Goal: Task Accomplishment & Management: Manage account settings

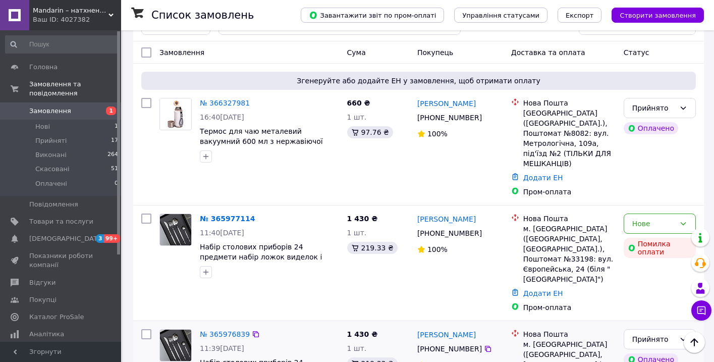
scroll to position [90, 0]
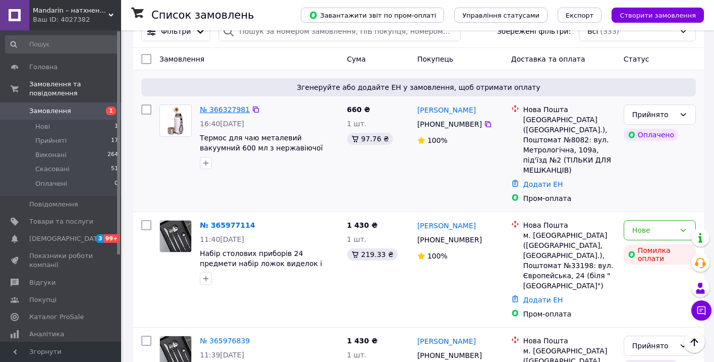
click at [236, 112] on link "№ 366327981" at bounding box center [225, 110] width 50 height 8
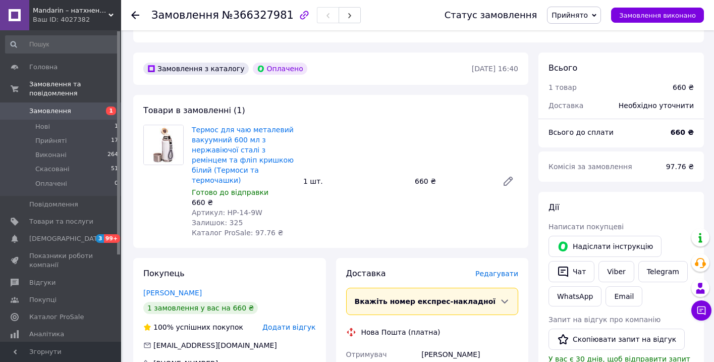
scroll to position [333, 0]
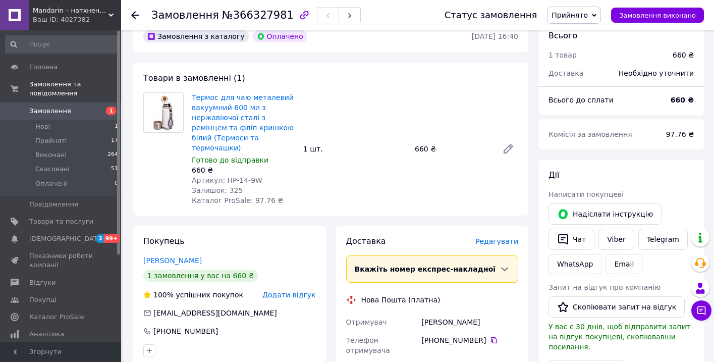
click at [257, 176] on span "Артикул: HP-14-9W" at bounding box center [227, 180] width 71 height 8
drag, startPoint x: 265, startPoint y: 150, endPoint x: 223, endPoint y: 149, distance: 41.9
copy span "HP-14-9W"
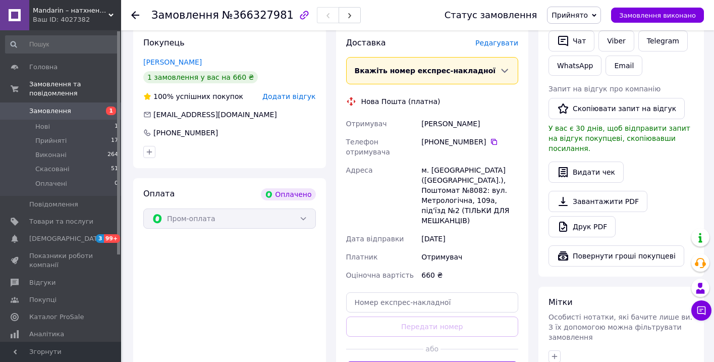
scroll to position [532, 0]
drag, startPoint x: 422, startPoint y: 91, endPoint x: 478, endPoint y: 90, distance: 56.6
click at [478, 114] on div "[PERSON_NAME]" at bounding box center [470, 123] width 101 height 18
copy div "[PERSON_NAME]"
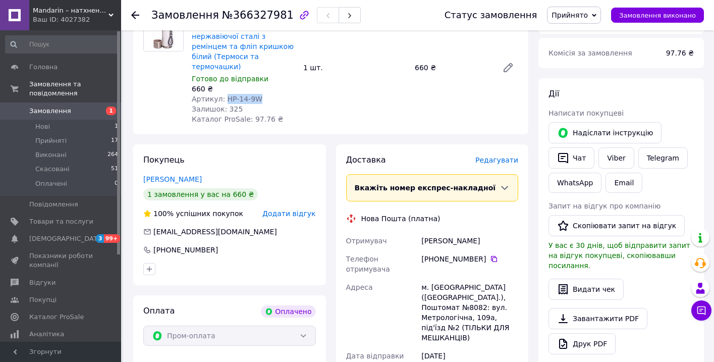
scroll to position [415, 0]
drag, startPoint x: 485, startPoint y: 228, endPoint x: 443, endPoint y: 228, distance: 41.4
click at [443, 253] on div "[PHONE_NUMBER]" at bounding box center [470, 258] width 97 height 10
copy div "68 321 34 51"
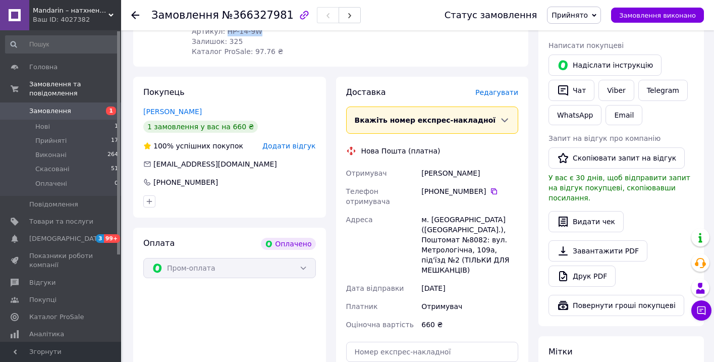
scroll to position [483, 0]
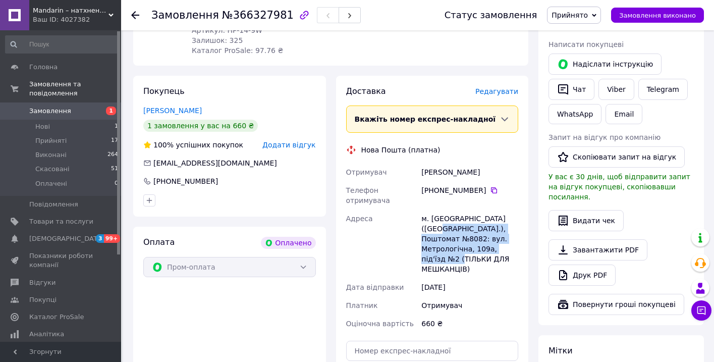
drag, startPoint x: 425, startPoint y: 195, endPoint x: 457, endPoint y: 221, distance: 41.3
click at [457, 222] on div "м. [GEOGRAPHIC_DATA] ([GEOGRAPHIC_DATA].), Поштомат №8082: вул. Метрологічна, 1…" at bounding box center [470, 244] width 101 height 69
drag, startPoint x: 421, startPoint y: 197, endPoint x: 435, endPoint y: 202, distance: 15.0
click at [435, 210] on div "м. [GEOGRAPHIC_DATA] ([GEOGRAPHIC_DATA].), Поштомат №8082: вул. Метрологічна, 1…" at bounding box center [470, 244] width 101 height 69
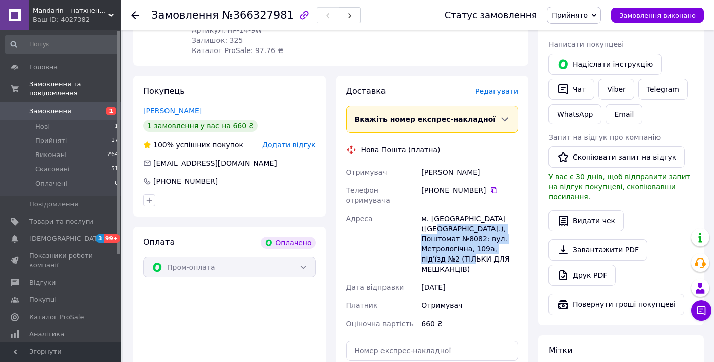
drag, startPoint x: 423, startPoint y: 198, endPoint x: 473, endPoint y: 232, distance: 61.1
click at [473, 232] on div "м. [GEOGRAPHIC_DATA] ([GEOGRAPHIC_DATA].), Поштомат №8082: вул. Метрологічна, 1…" at bounding box center [470, 244] width 101 height 69
copy div "Поштомат №8082: вул. Метрологічна, 109а, під'їзд №2 (ТІЛЬКИ ДЛЯ МЕШКАНЦІВ)"
click at [57, 241] on span "[DEMOGRAPHIC_DATA]" at bounding box center [66, 238] width 75 height 9
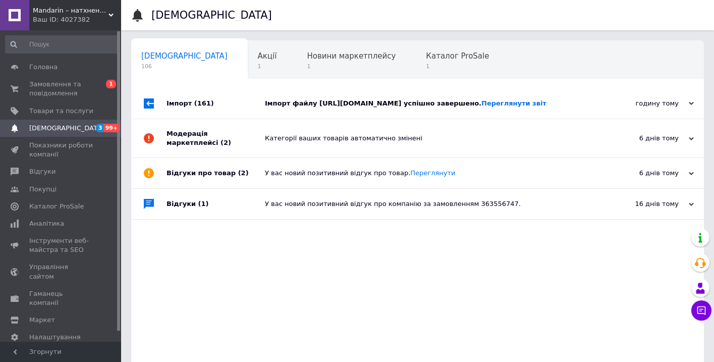
click at [376, 118] on div "Імпорт файлу [URL][DOMAIN_NAME] успішно завершено. Переглянути звіт" at bounding box center [429, 103] width 328 height 30
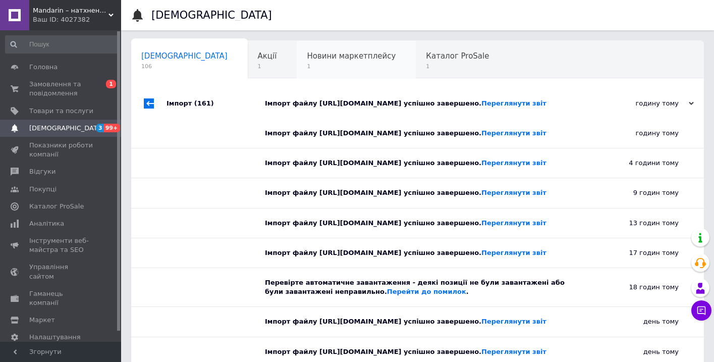
click at [316, 54] on span "Новини маркетплейсу" at bounding box center [351, 56] width 89 height 9
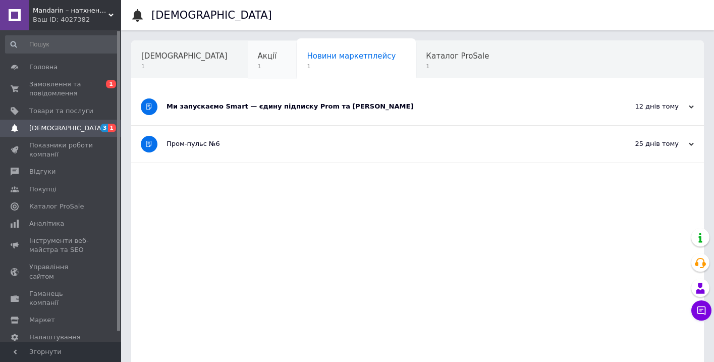
click at [248, 61] on div "Акції 1" at bounding box center [272, 60] width 49 height 38
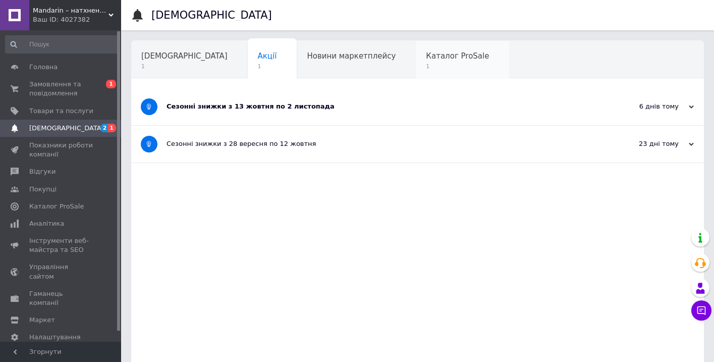
click at [426, 53] on span "Каталог ProSale" at bounding box center [457, 56] width 63 height 9
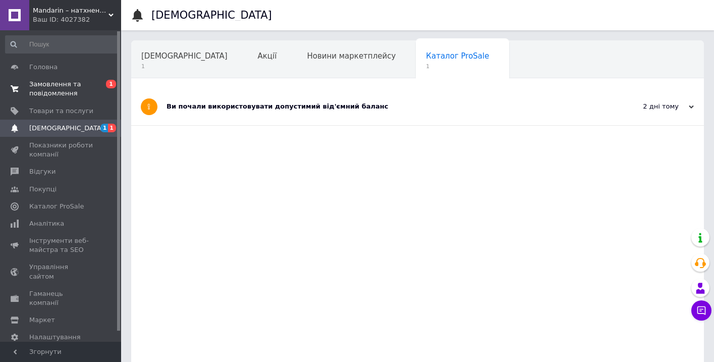
click at [86, 84] on span "Замовлення та повідомлення" at bounding box center [61, 89] width 64 height 18
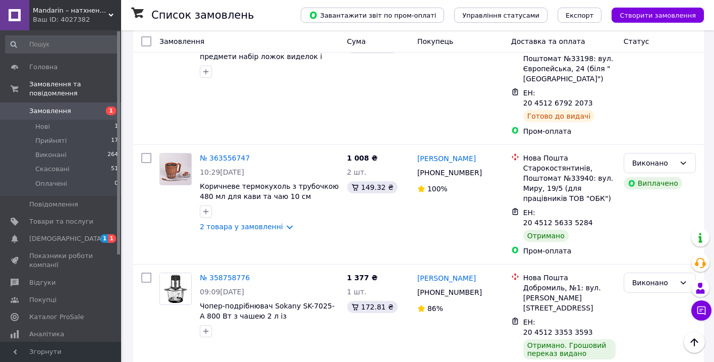
scroll to position [413, 0]
click at [57, 283] on span "Відгуки" at bounding box center [61, 282] width 64 height 9
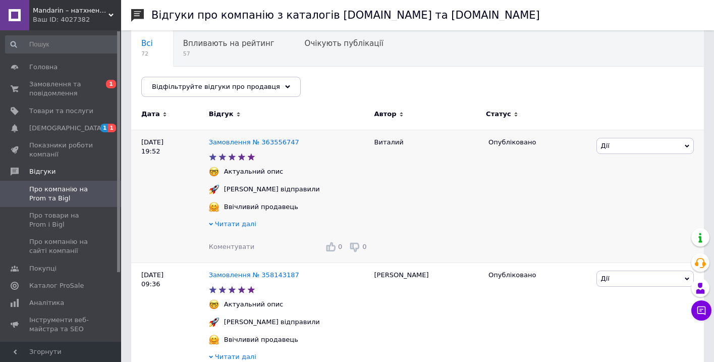
scroll to position [95, 0]
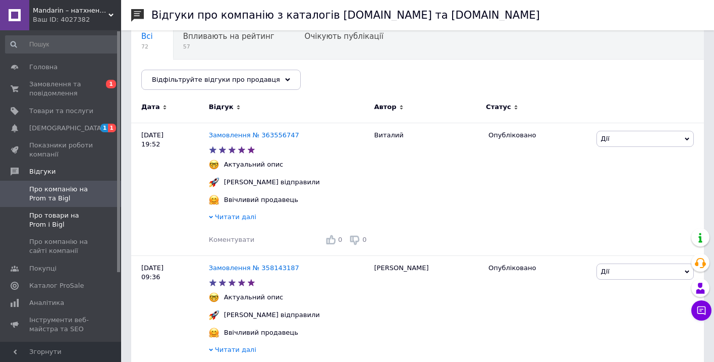
click at [50, 224] on span "Про товари на Prom і Bigl" at bounding box center [61, 220] width 64 height 18
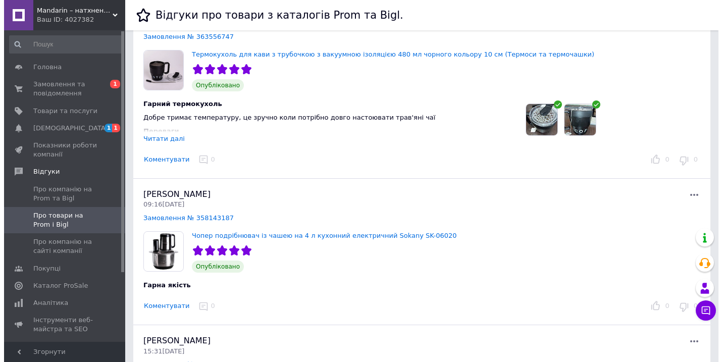
scroll to position [263, 0]
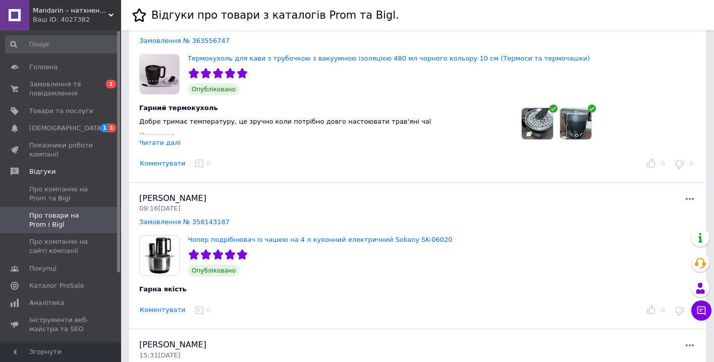
click at [534, 121] on img at bounding box center [537, 123] width 31 height 31
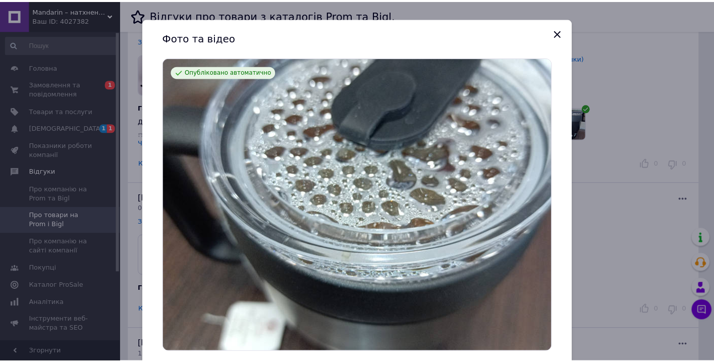
scroll to position [0, 0]
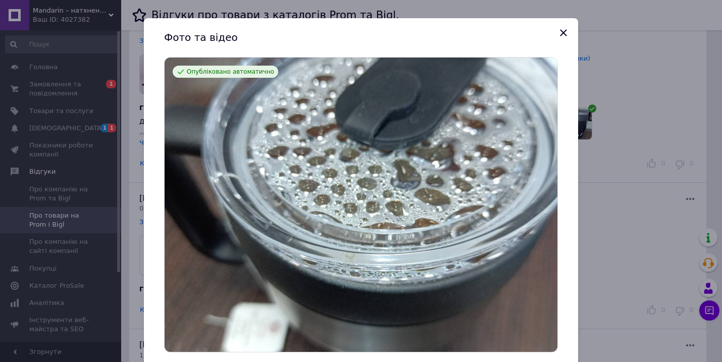
click at [562, 201] on icon "Показать следующий баннер" at bounding box center [568, 204] width 12 height 12
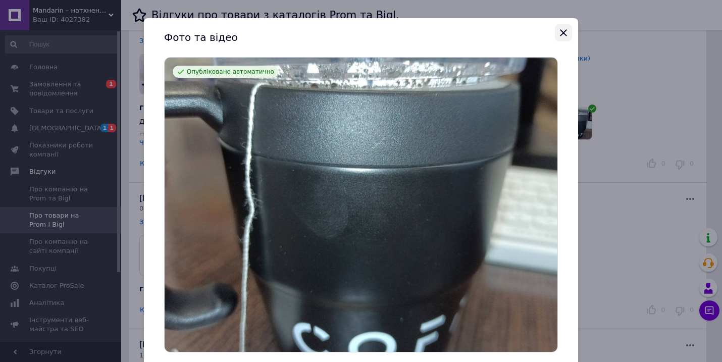
click at [562, 34] on icon "Закрыть" at bounding box center [563, 33] width 12 height 12
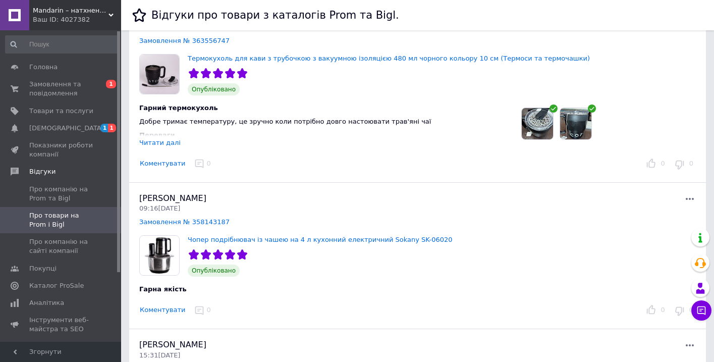
click at [169, 139] on div "Читати далі" at bounding box center [159, 143] width 41 height 8
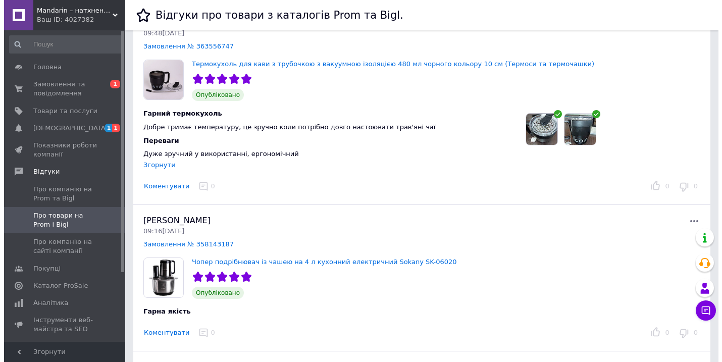
scroll to position [256, 0]
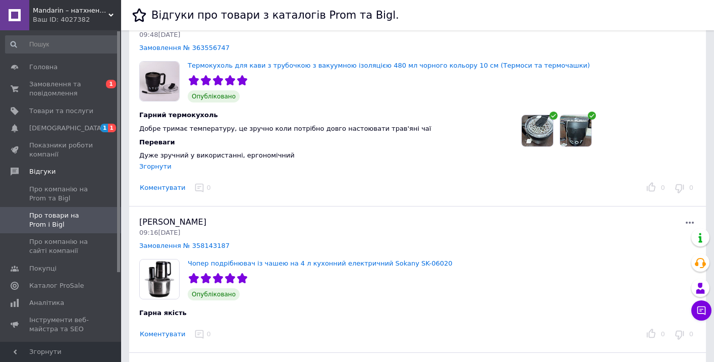
click at [538, 128] on img at bounding box center [537, 130] width 31 height 31
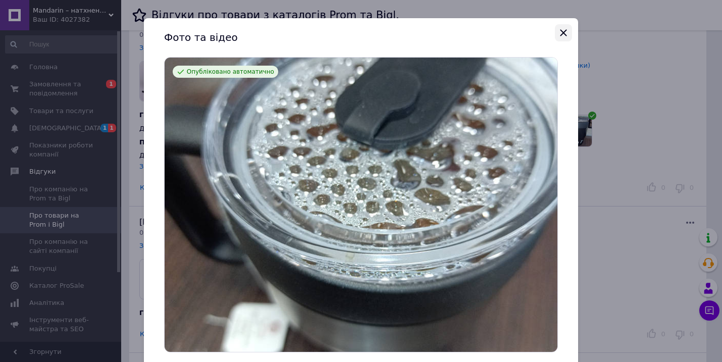
click at [563, 30] on icon "Закрыть" at bounding box center [563, 33] width 12 height 12
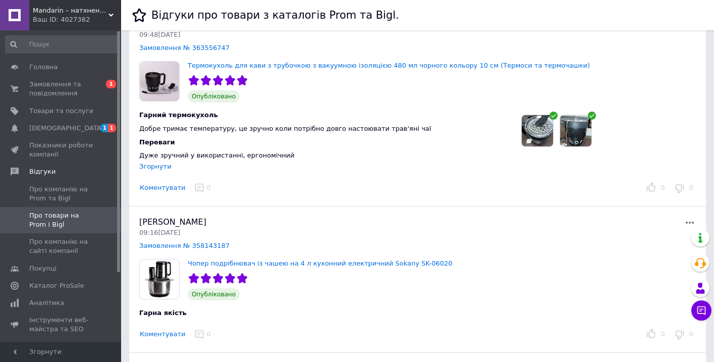
click at [577, 130] on img at bounding box center [575, 130] width 31 height 31
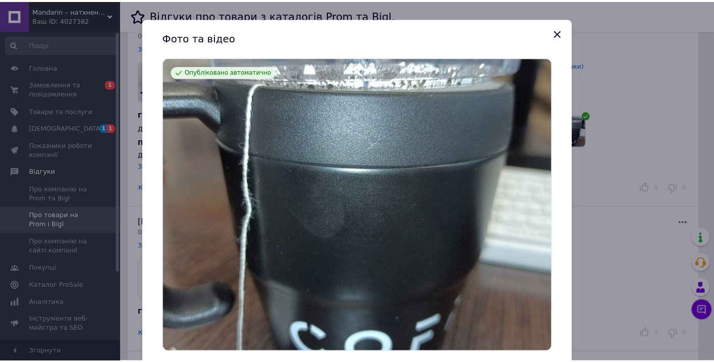
scroll to position [0, 0]
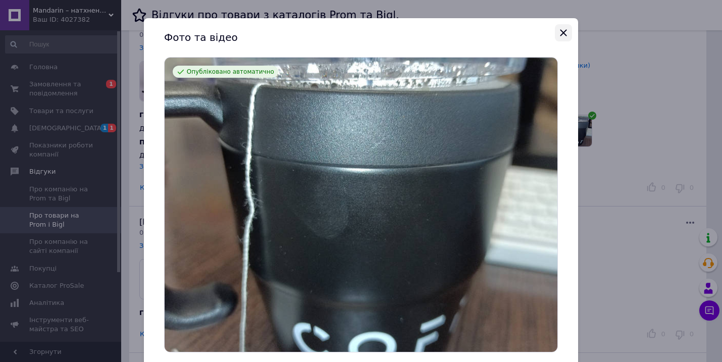
click at [566, 30] on icon "Закрыть" at bounding box center [563, 33] width 12 height 12
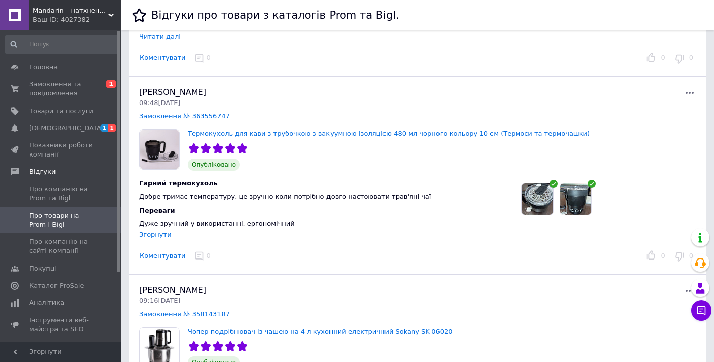
scroll to position [189, 0]
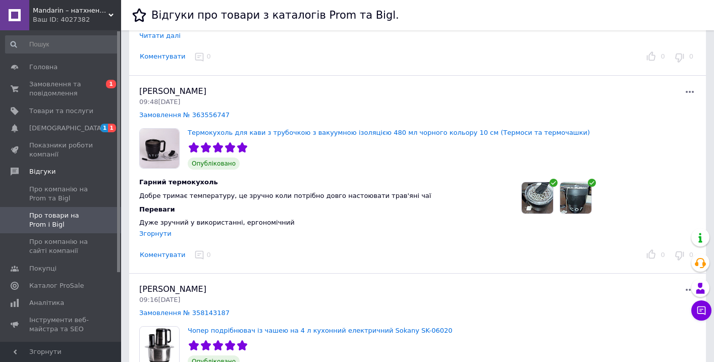
click at [540, 190] on img at bounding box center [537, 197] width 31 height 31
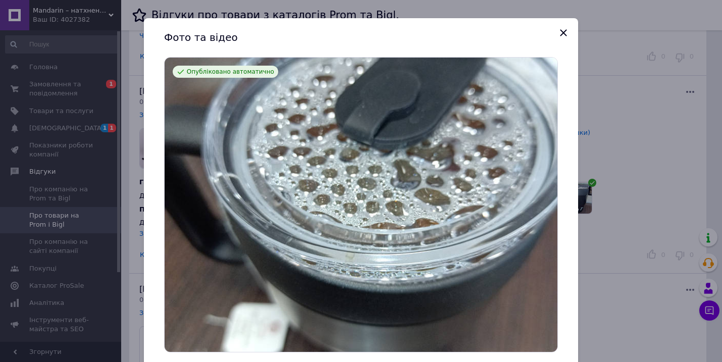
click at [557, 204] on button "Показать следующий баннер" at bounding box center [567, 204] width 21 height 21
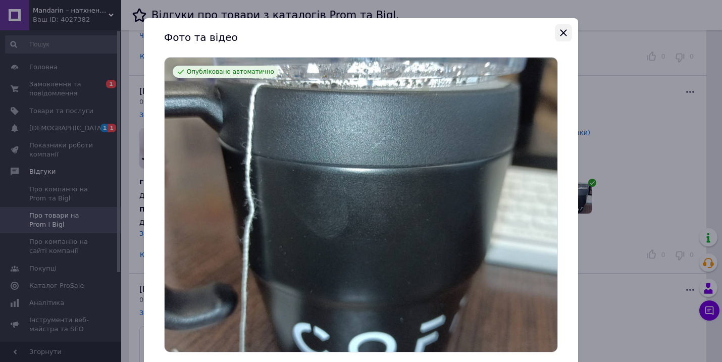
click at [558, 29] on icon "Закрыть" at bounding box center [563, 33] width 12 height 12
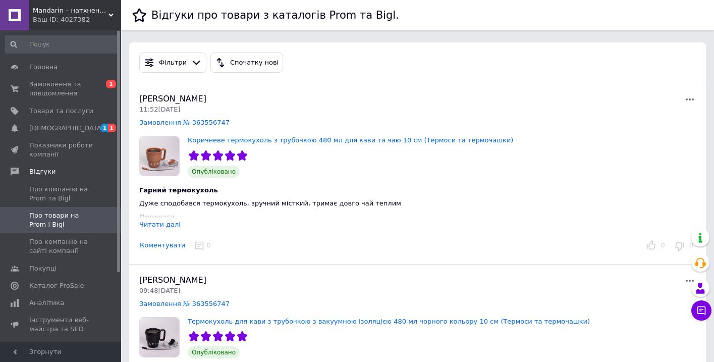
scroll to position [0, 0]
click at [166, 224] on div "Читати далі" at bounding box center [159, 225] width 41 height 8
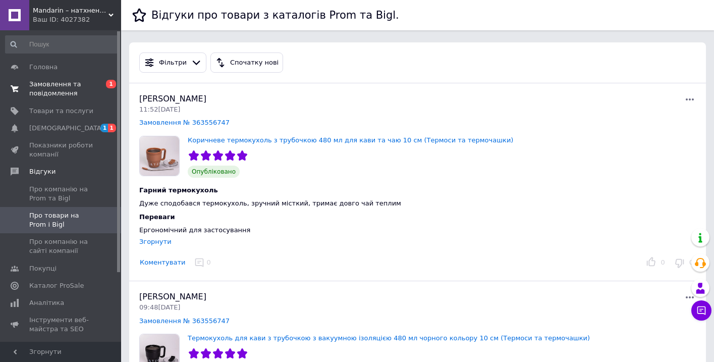
click at [53, 88] on span "Замовлення та повідомлення" at bounding box center [61, 89] width 64 height 18
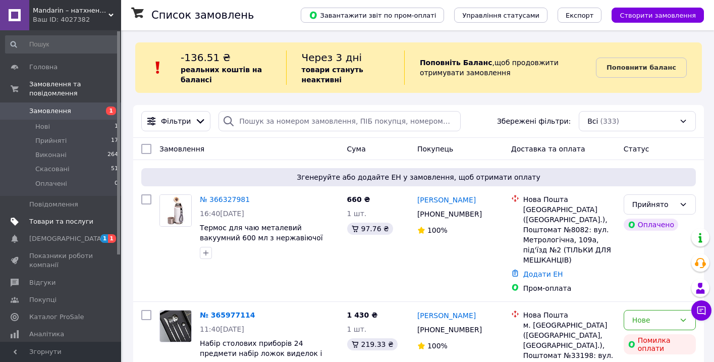
click at [82, 219] on span "Товари та послуги" at bounding box center [61, 221] width 64 height 9
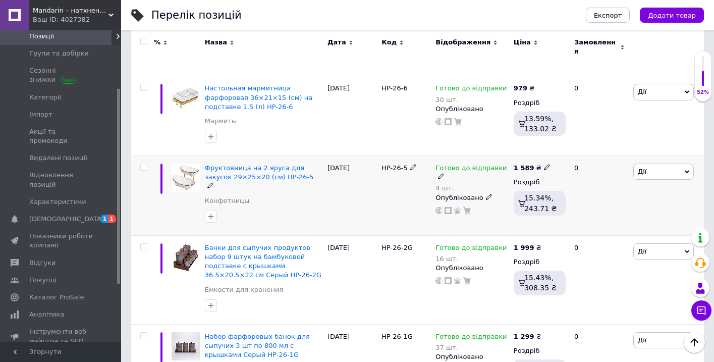
scroll to position [1459, 0]
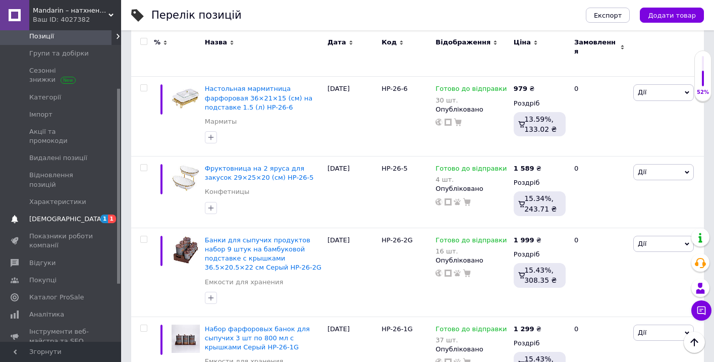
click at [43, 215] on span "[DEMOGRAPHIC_DATA]" at bounding box center [66, 219] width 75 height 9
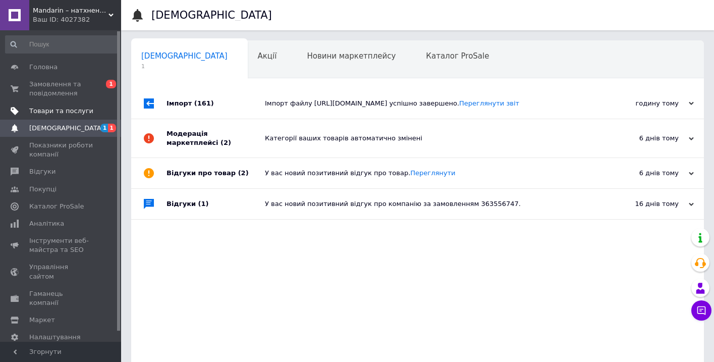
click at [68, 115] on span "Товари та послуги" at bounding box center [61, 111] width 64 height 9
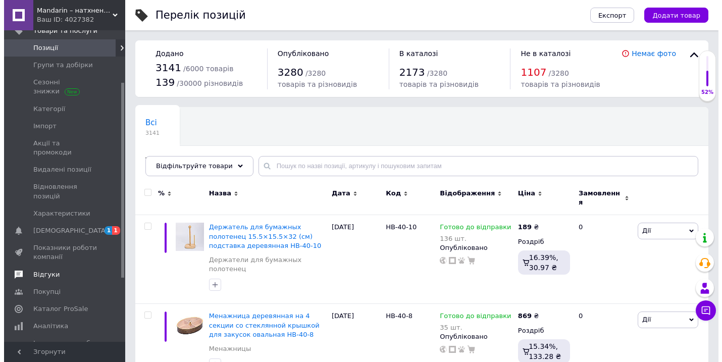
scroll to position [82, 0]
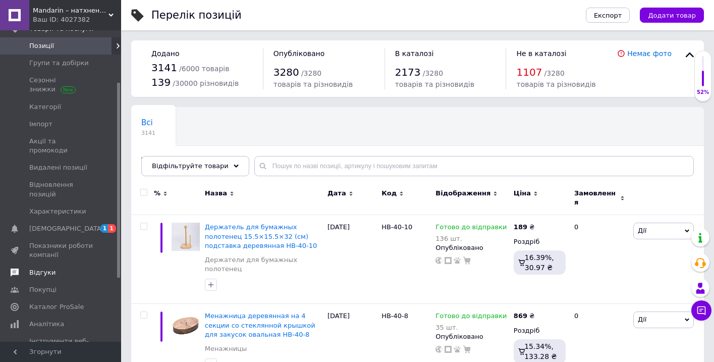
click at [59, 268] on span "Відгуки" at bounding box center [61, 272] width 64 height 9
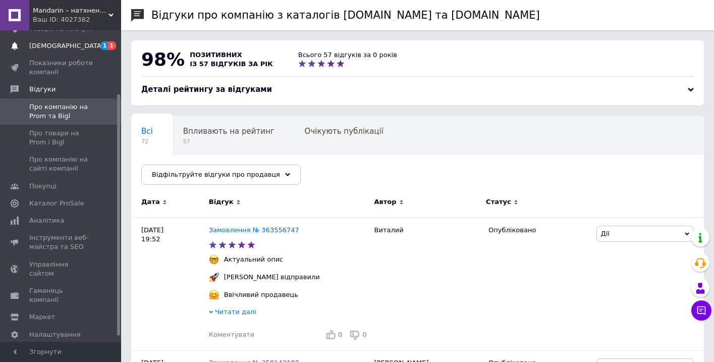
click at [75, 50] on link "[DEMOGRAPHIC_DATA] 1 1" at bounding box center [62, 45] width 124 height 17
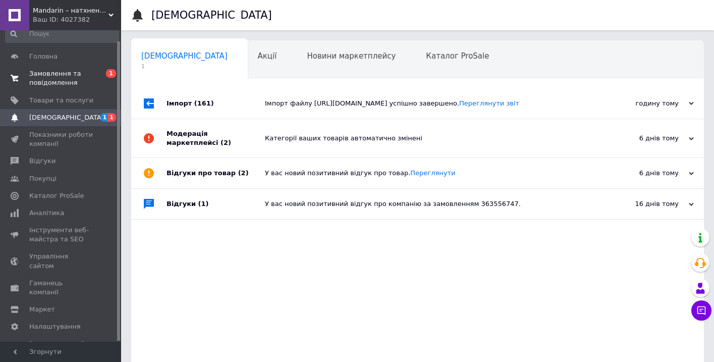
click at [82, 84] on span "Замовлення та повідомлення" at bounding box center [61, 78] width 64 height 18
